Goal: Navigation & Orientation: Understand site structure

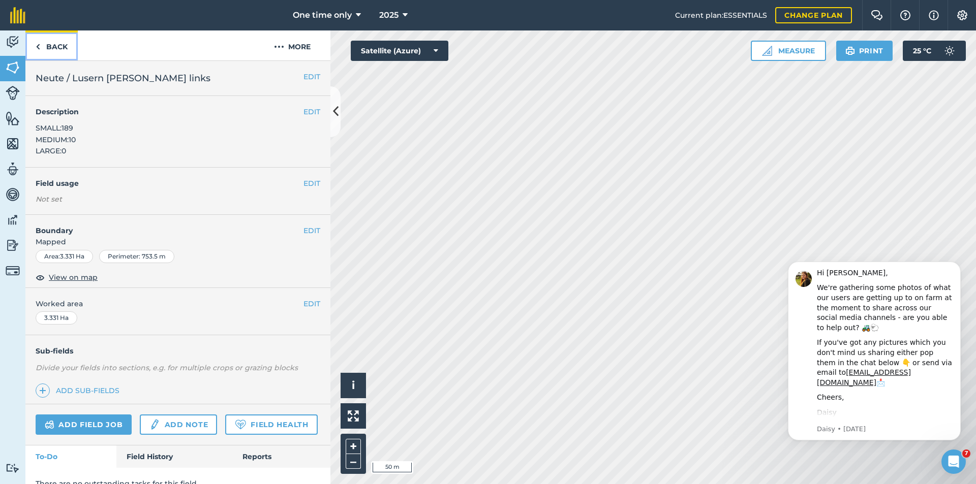
click at [60, 41] on link "Back" at bounding box center [51, 45] width 52 height 30
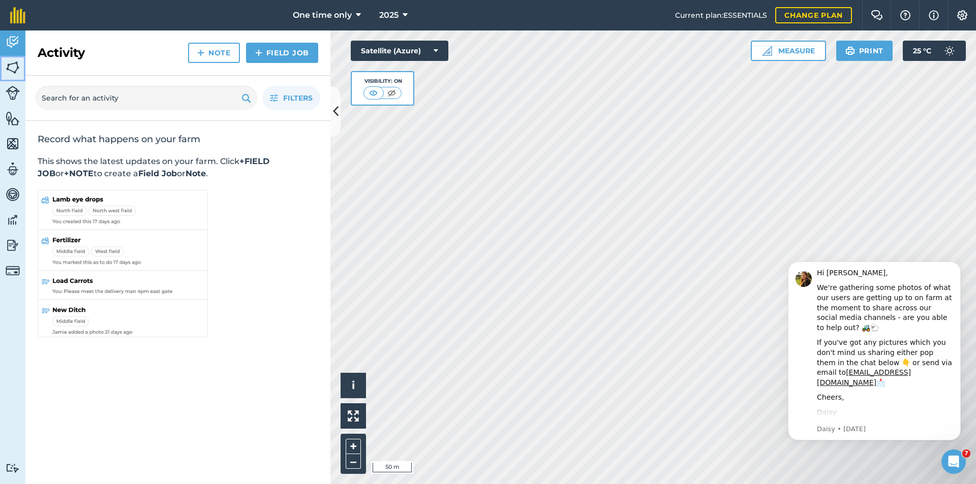
click at [13, 68] on img at bounding box center [13, 67] width 14 height 15
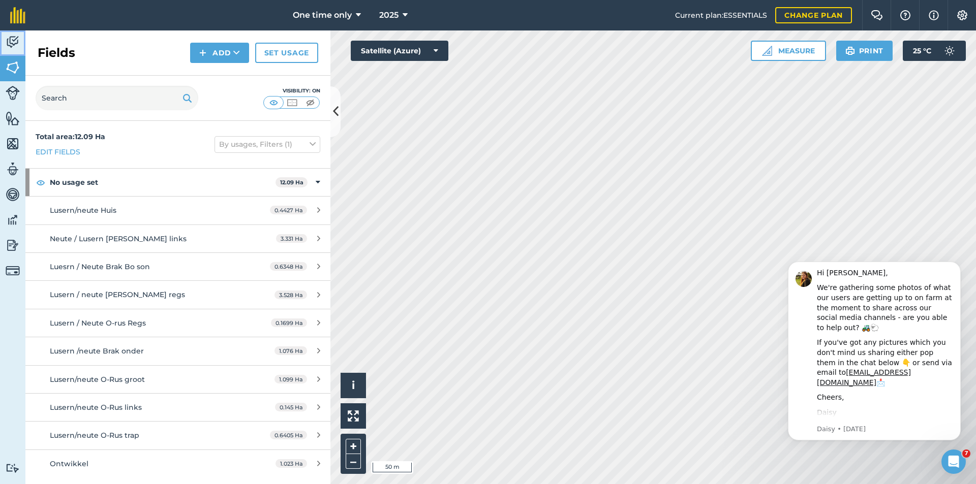
click at [12, 45] on img at bounding box center [13, 42] width 14 height 15
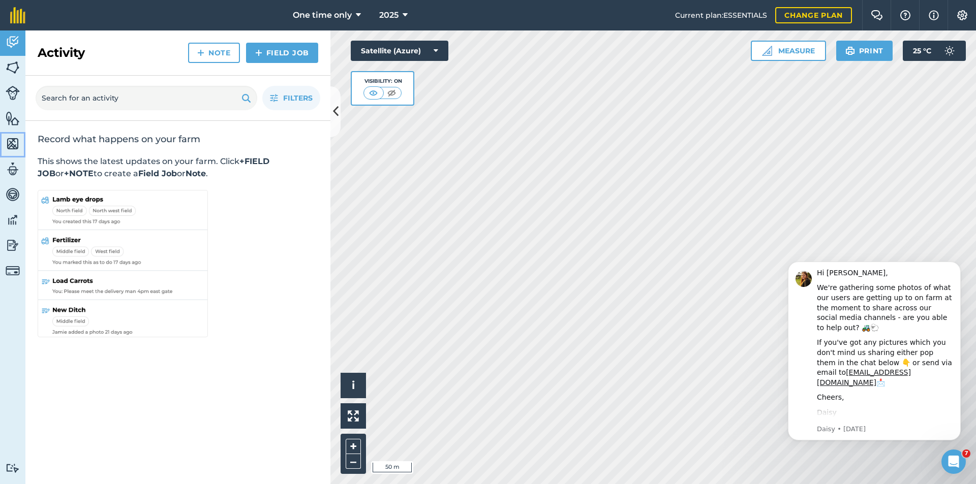
click at [15, 142] on img at bounding box center [13, 143] width 14 height 15
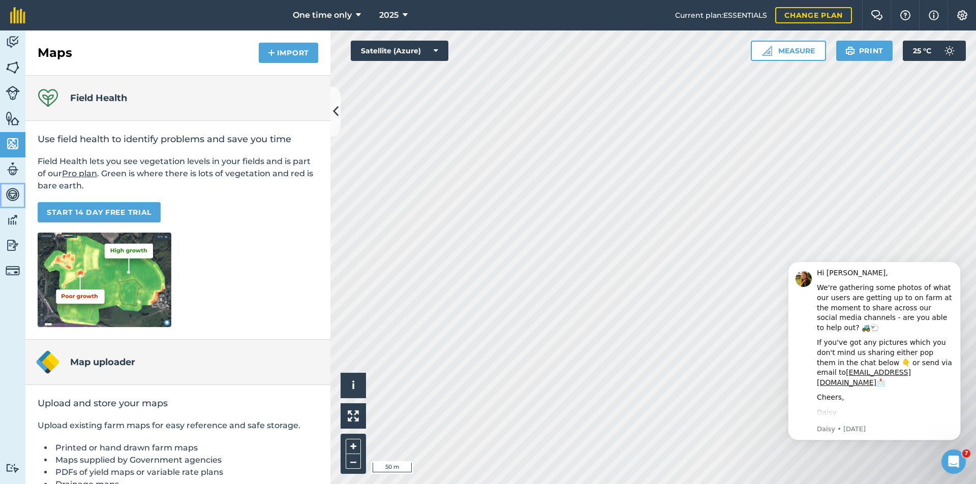
click at [10, 191] on img at bounding box center [13, 194] width 14 height 15
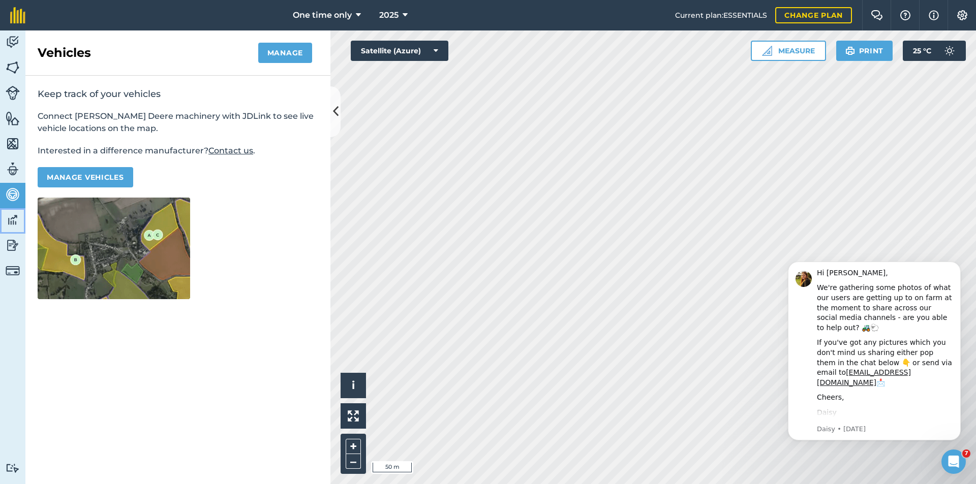
click at [8, 226] on img at bounding box center [13, 219] width 14 height 15
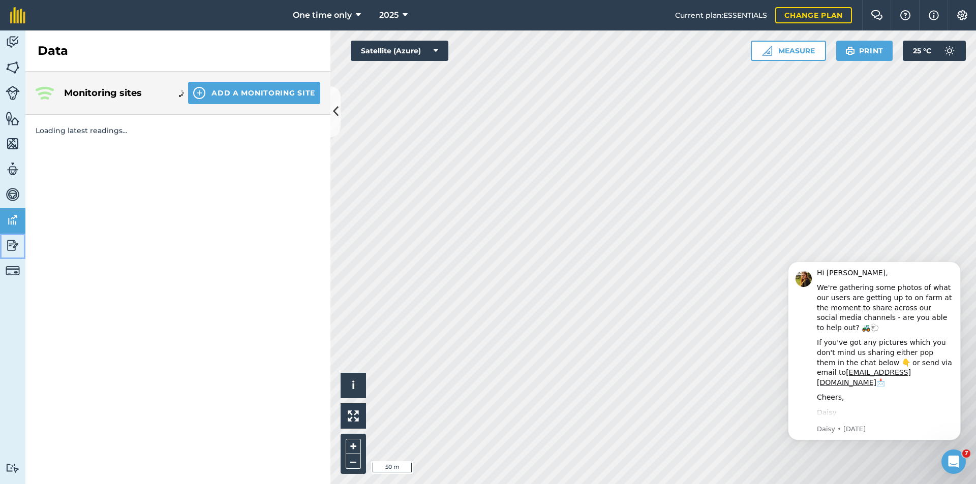
click at [10, 250] on img at bounding box center [13, 245] width 14 height 15
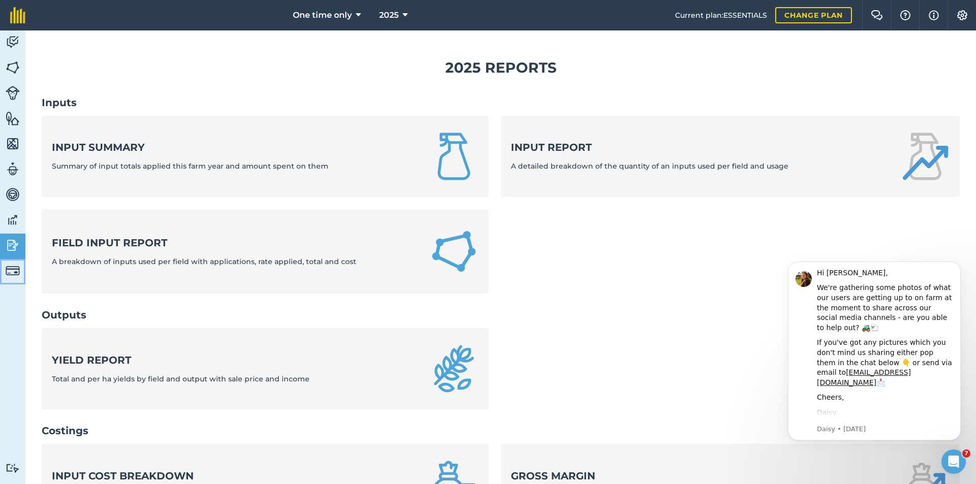
click at [10, 271] on img at bounding box center [13, 271] width 14 height 14
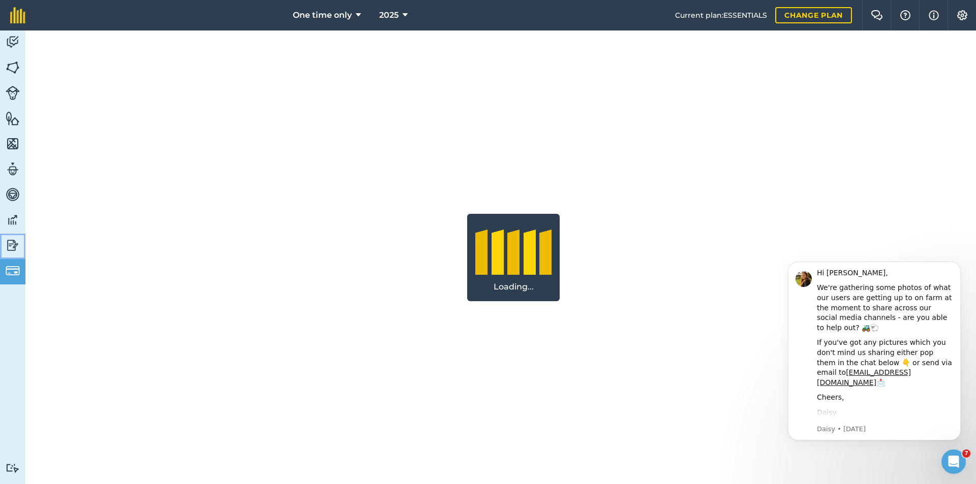
click at [10, 242] on img at bounding box center [13, 245] width 14 height 15
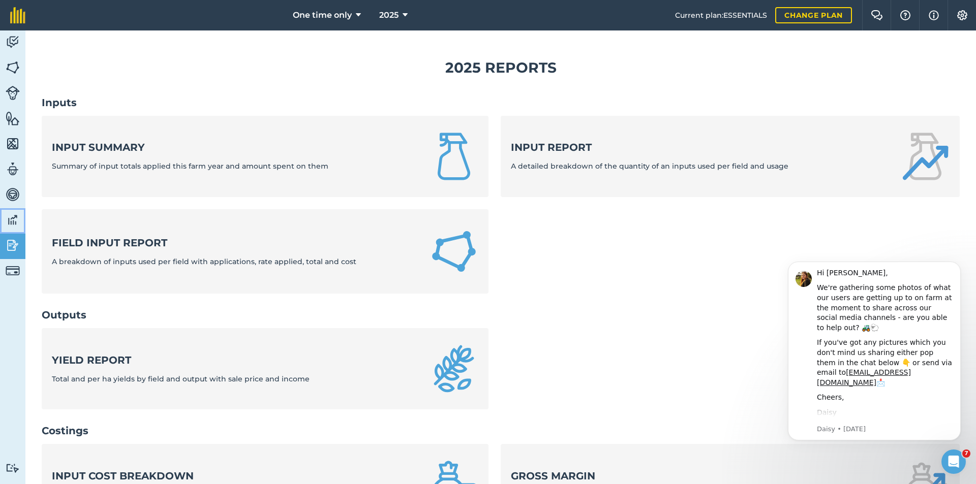
click at [9, 221] on img at bounding box center [13, 219] width 14 height 15
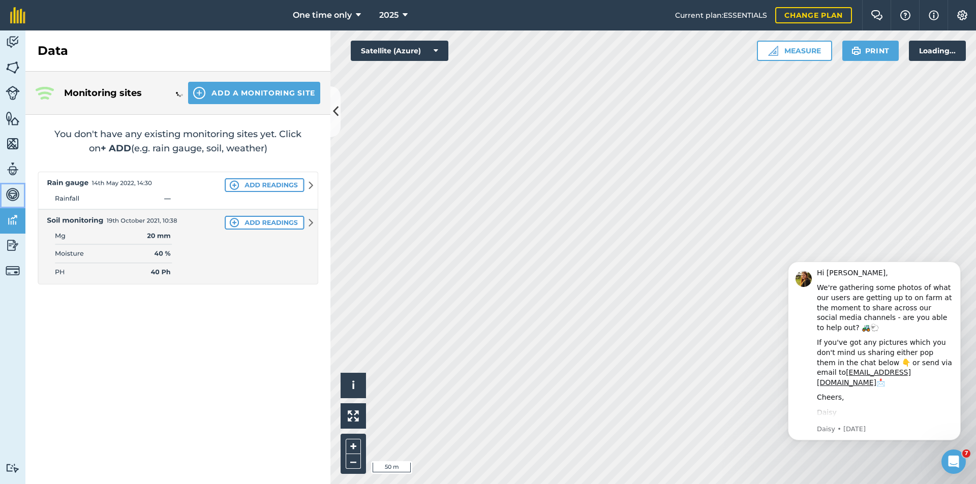
click at [13, 189] on img at bounding box center [13, 194] width 14 height 15
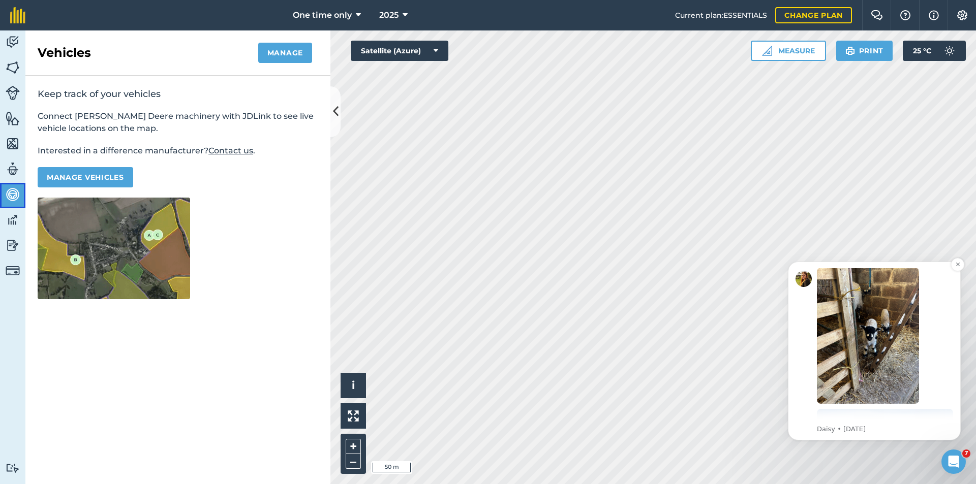
scroll to position [214, 0]
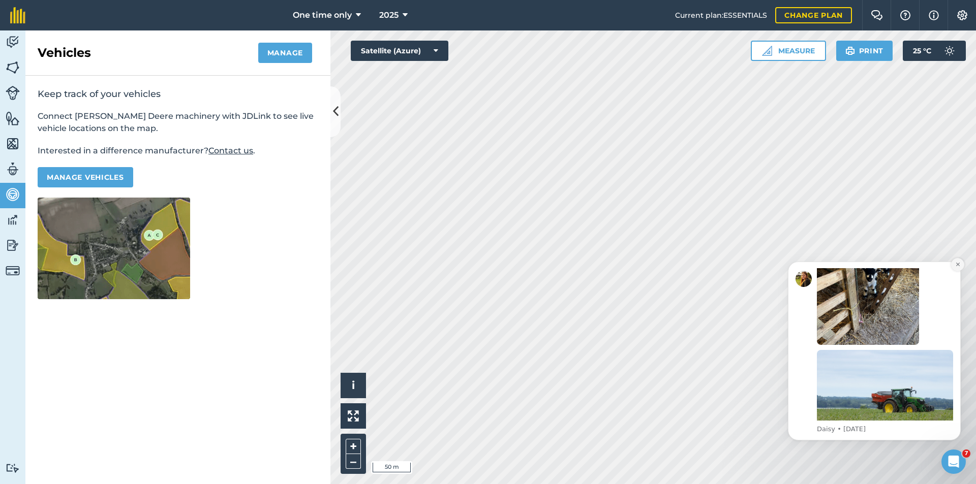
click at [956, 263] on icon "Dismiss notification" at bounding box center [958, 265] width 6 height 6
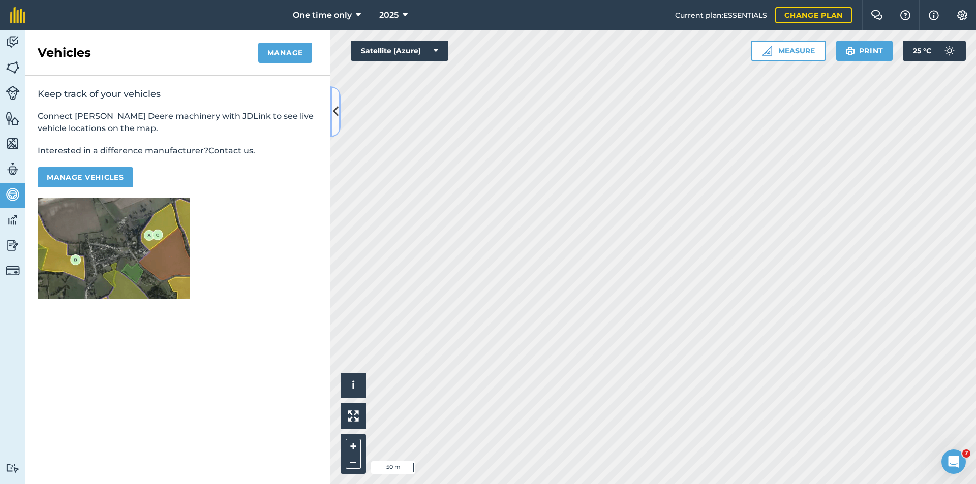
click at [334, 110] on icon at bounding box center [336, 112] width 6 height 18
